Goal: Information Seeking & Learning: Learn about a topic

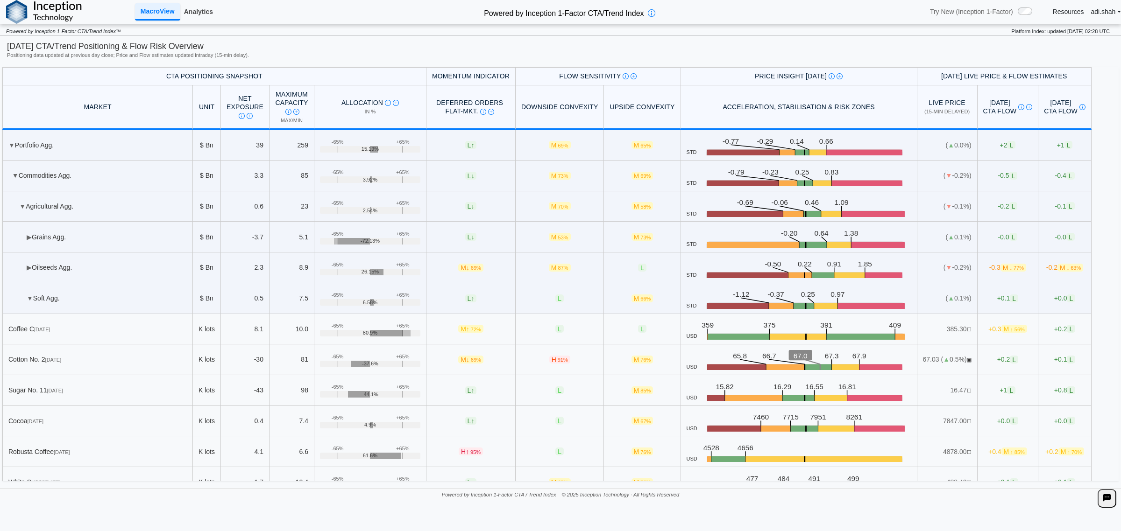
click at [202, 8] on link "Analytics" at bounding box center [198, 12] width 36 height 16
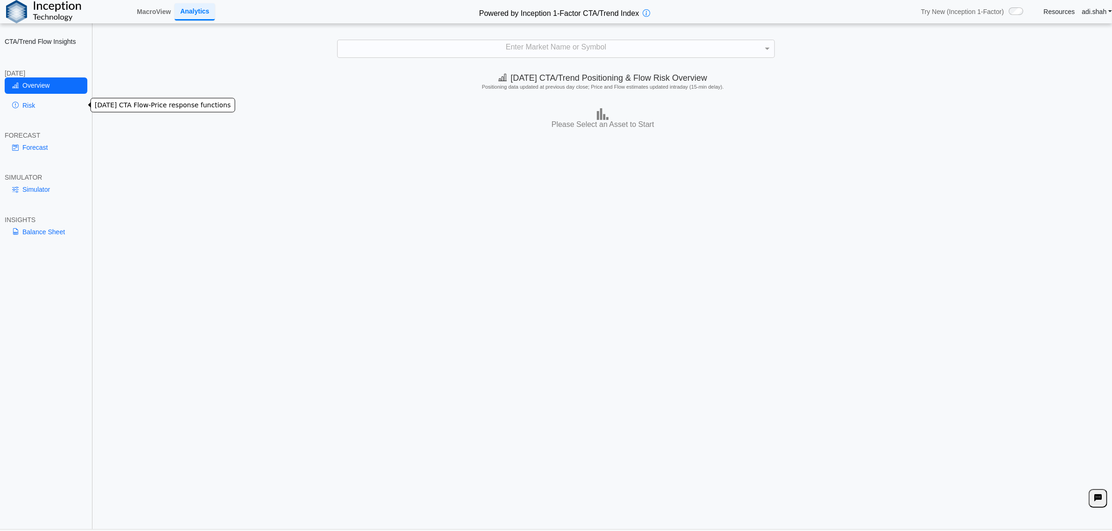
click at [50, 102] on link "Risk" at bounding box center [46, 106] width 83 height 16
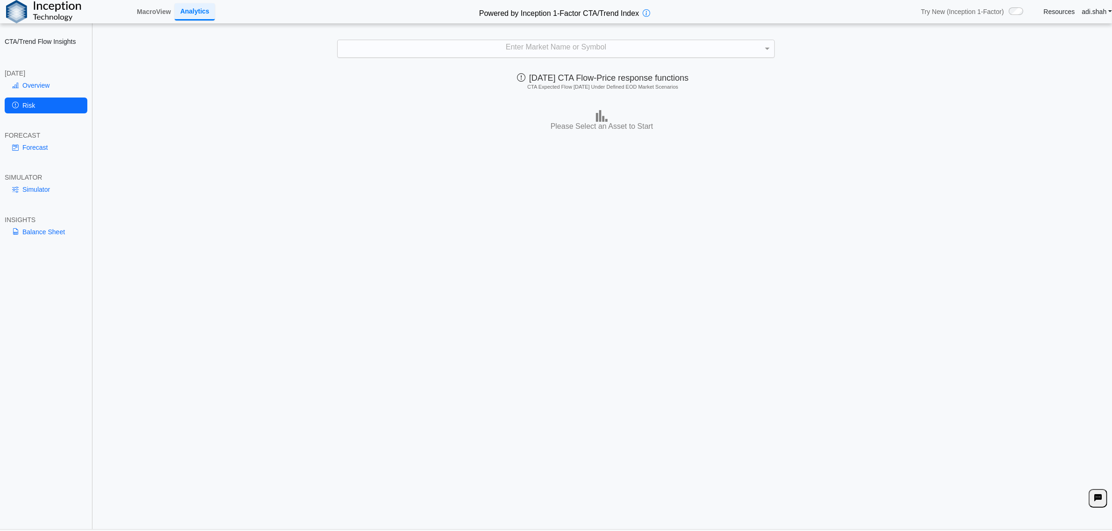
click at [641, 50] on div "Enter Market Name or Symbol" at bounding box center [556, 48] width 436 height 17
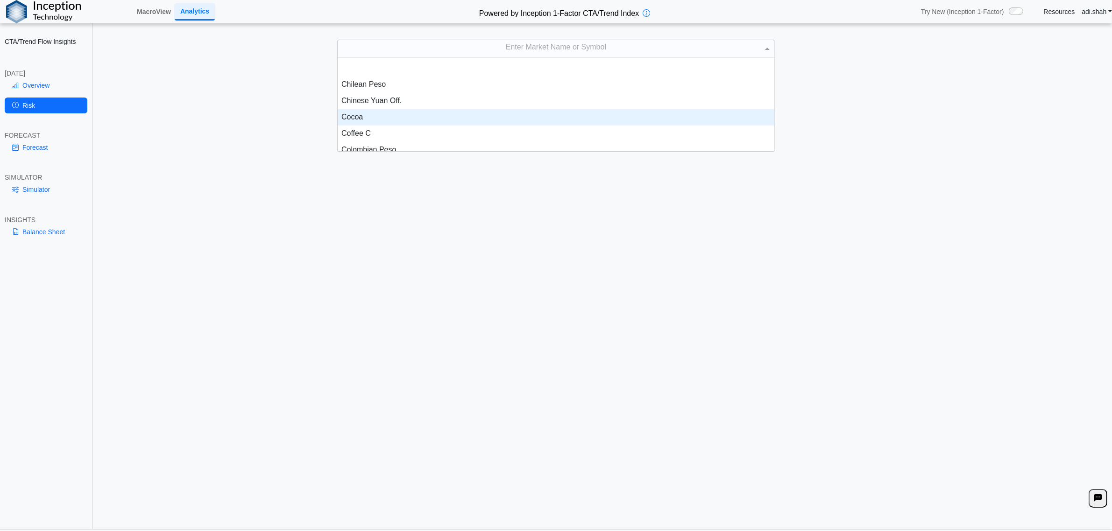
scroll to position [350, 0]
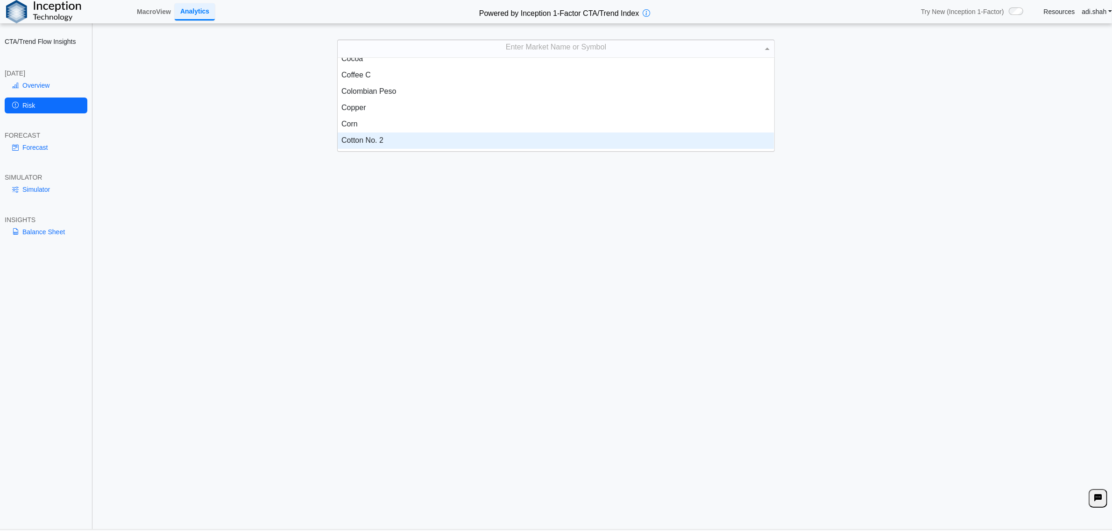
click at [380, 137] on div "Cotton No. 2" at bounding box center [556, 141] width 436 height 16
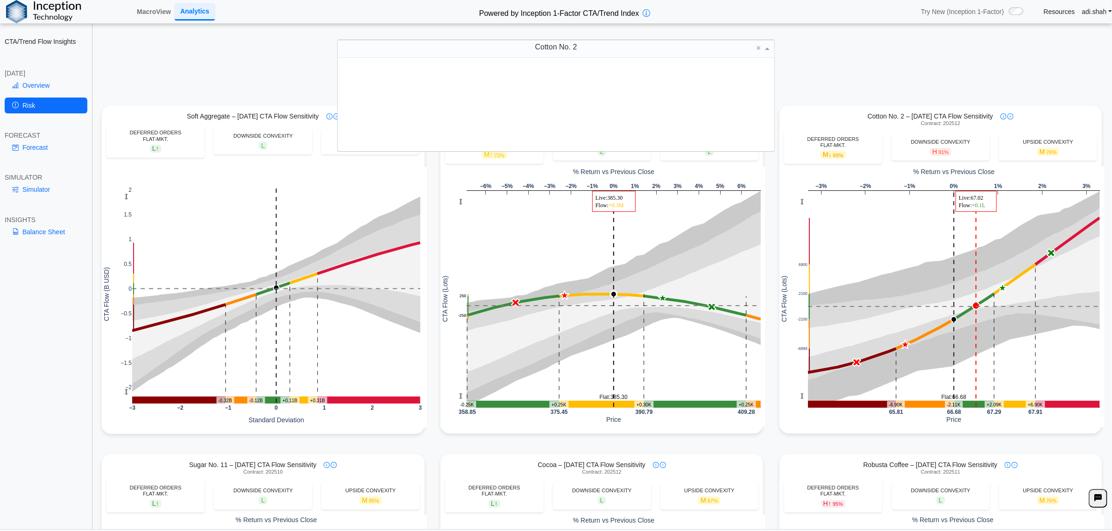
scroll to position [85, 427]
